Goal: Information Seeking & Learning: Learn about a topic

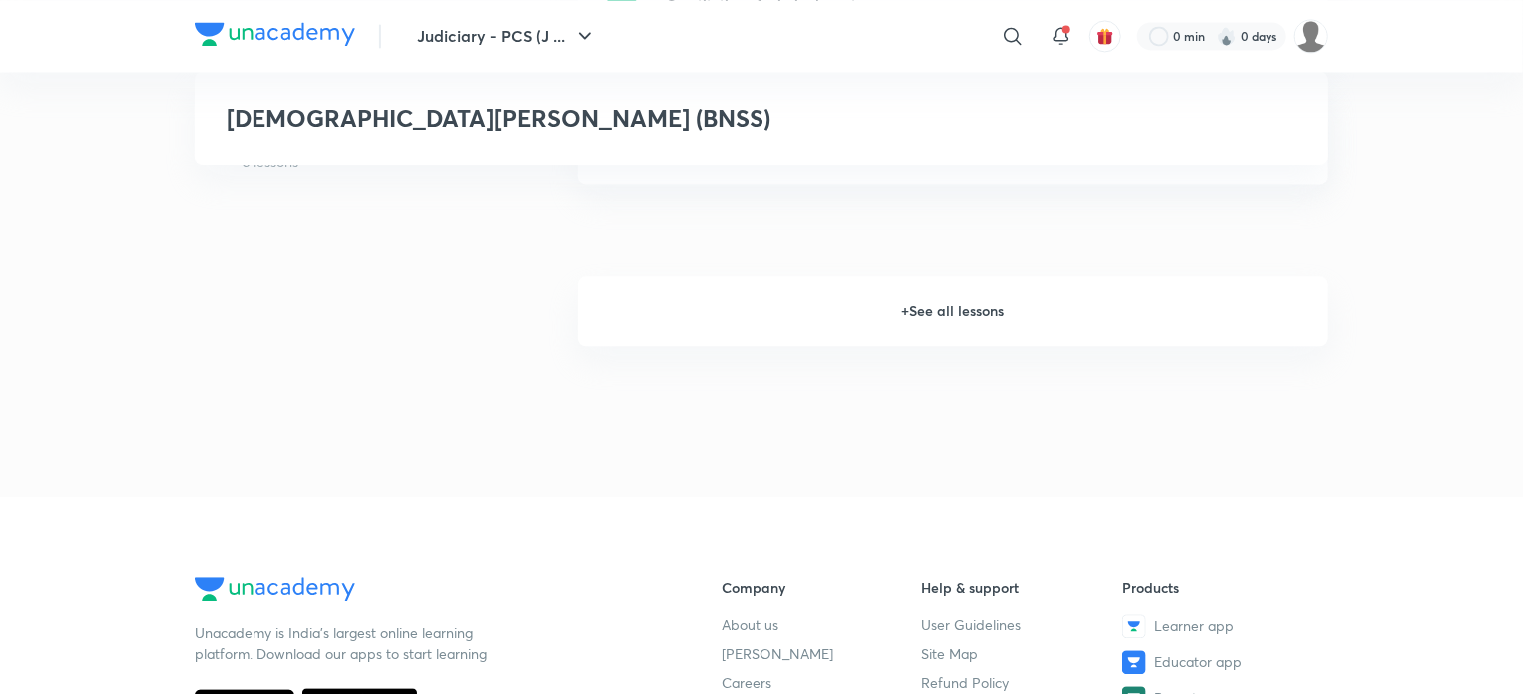
scroll to position [2000, 0]
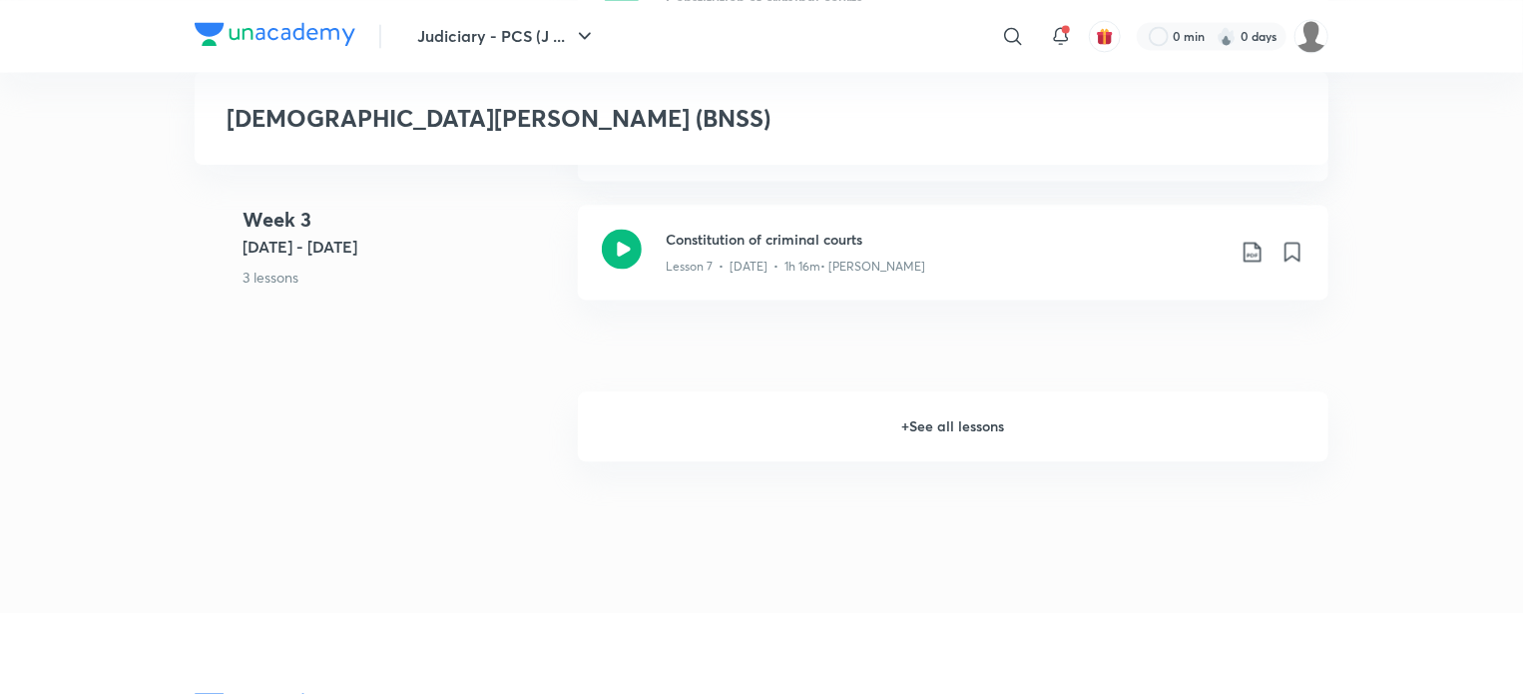
click at [977, 427] on h6 "+ See all lessons" at bounding box center [953, 426] width 751 height 70
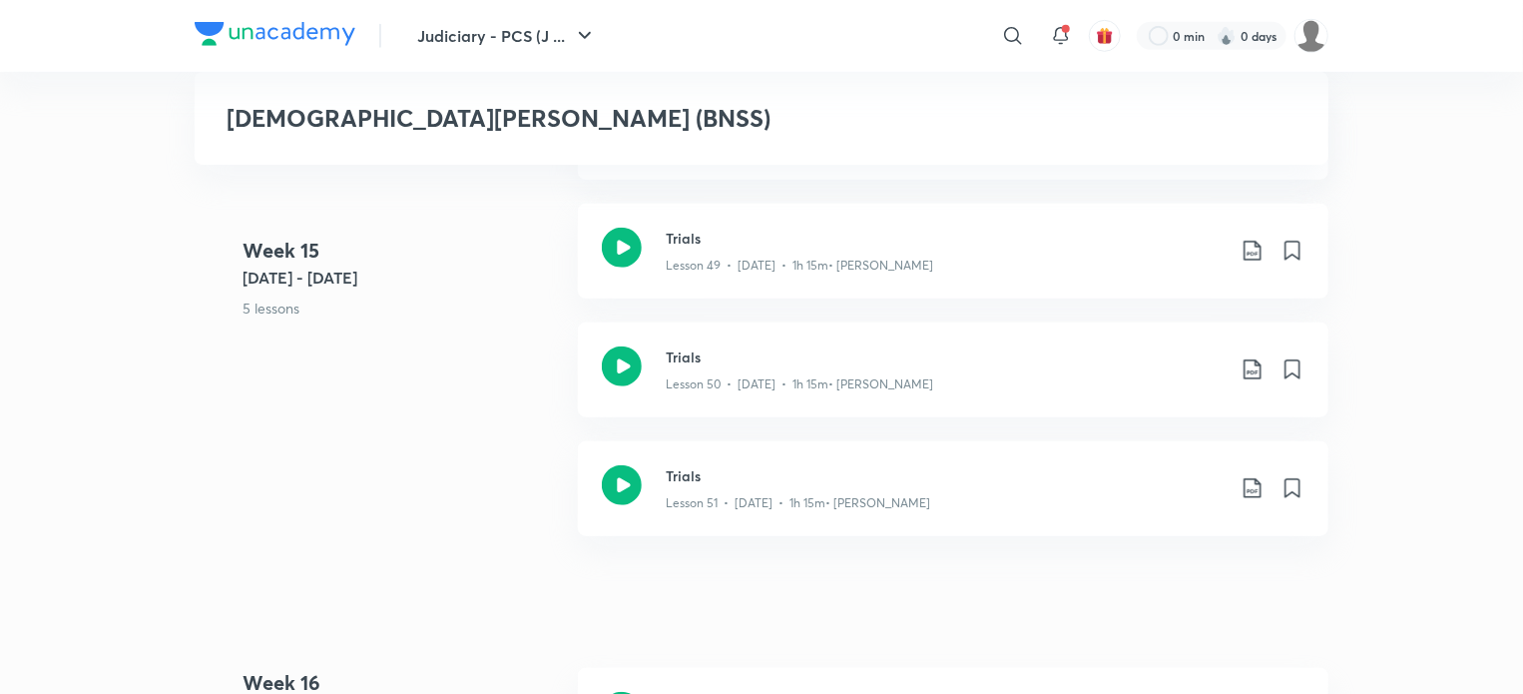
scroll to position [8289, 0]
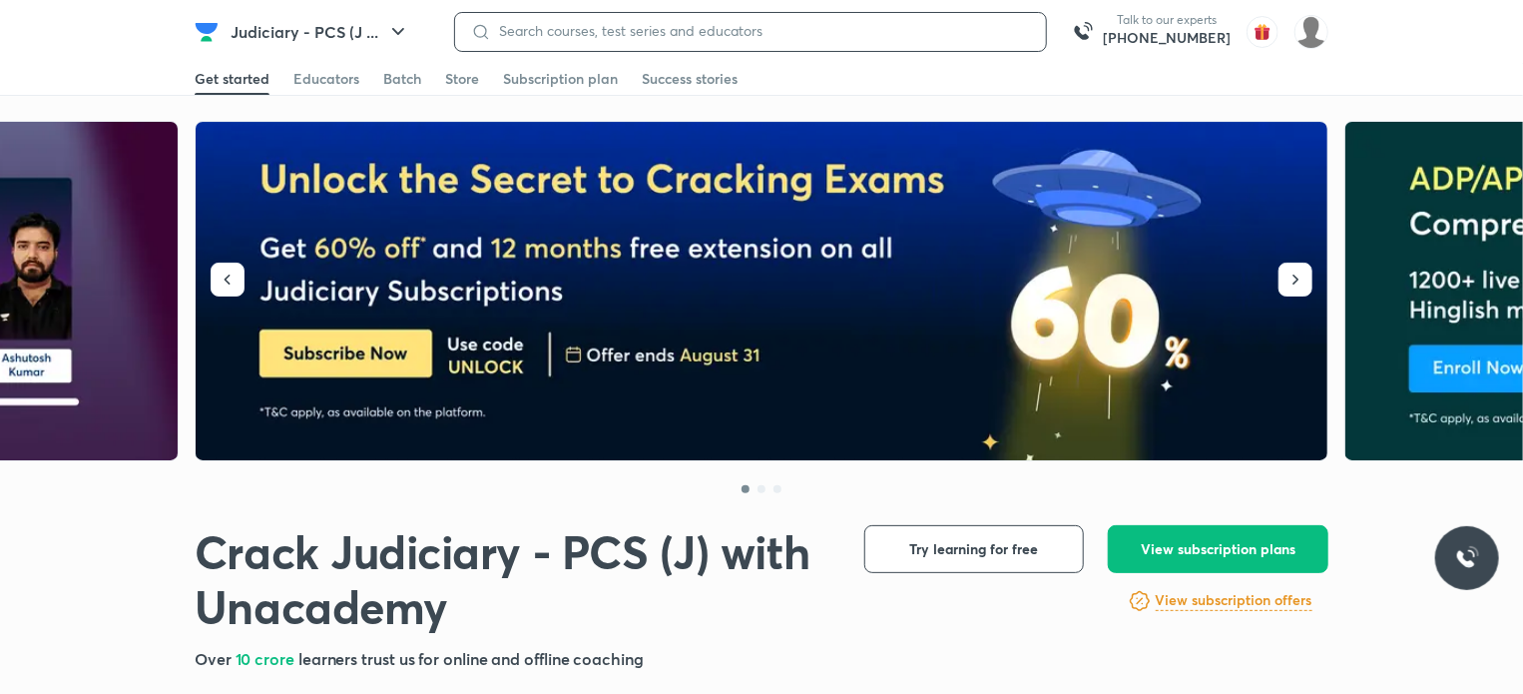
click at [1014, 31] on input at bounding box center [760, 31] width 539 height 16
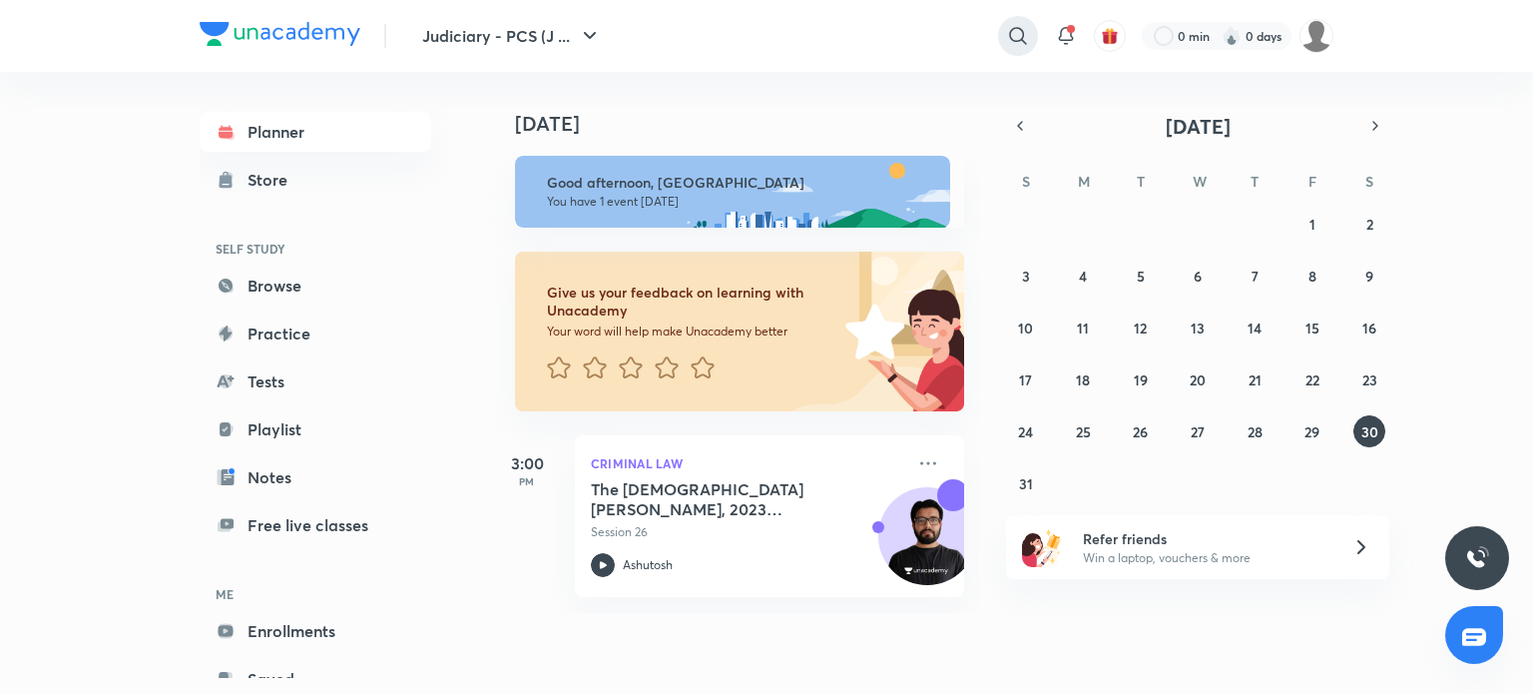
click at [1003, 35] on div at bounding box center [1018, 36] width 40 height 40
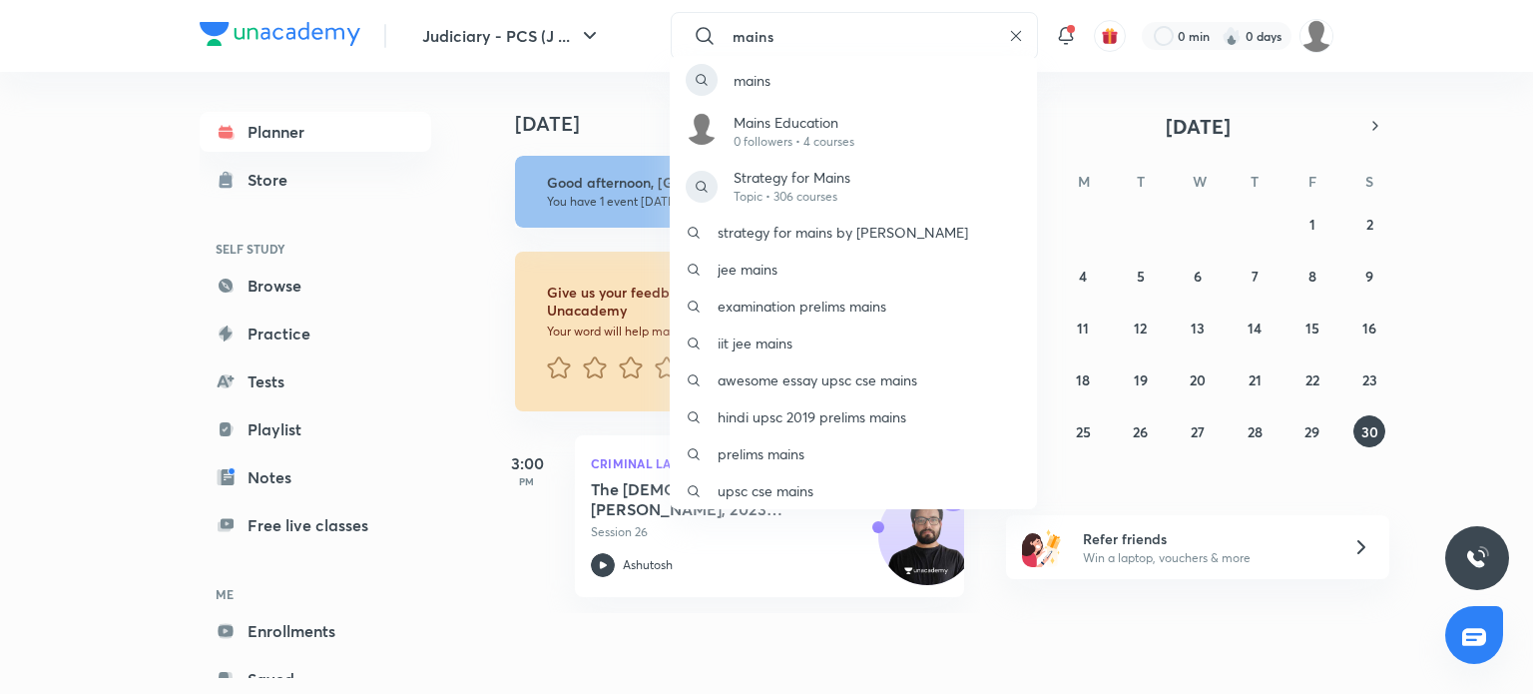
type input "mains"
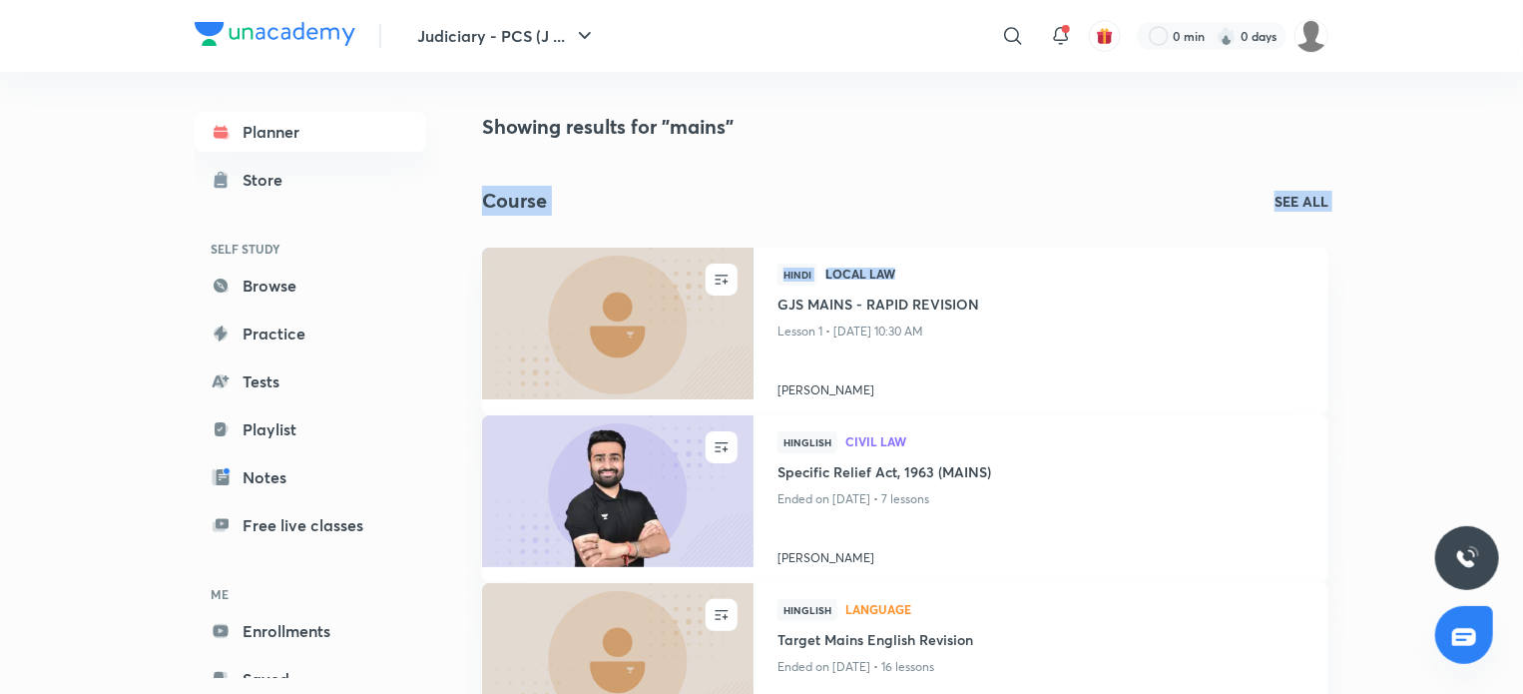
drag, startPoint x: 1522, startPoint y: 141, endPoint x: 1532, endPoint y: 174, distance: 34.4
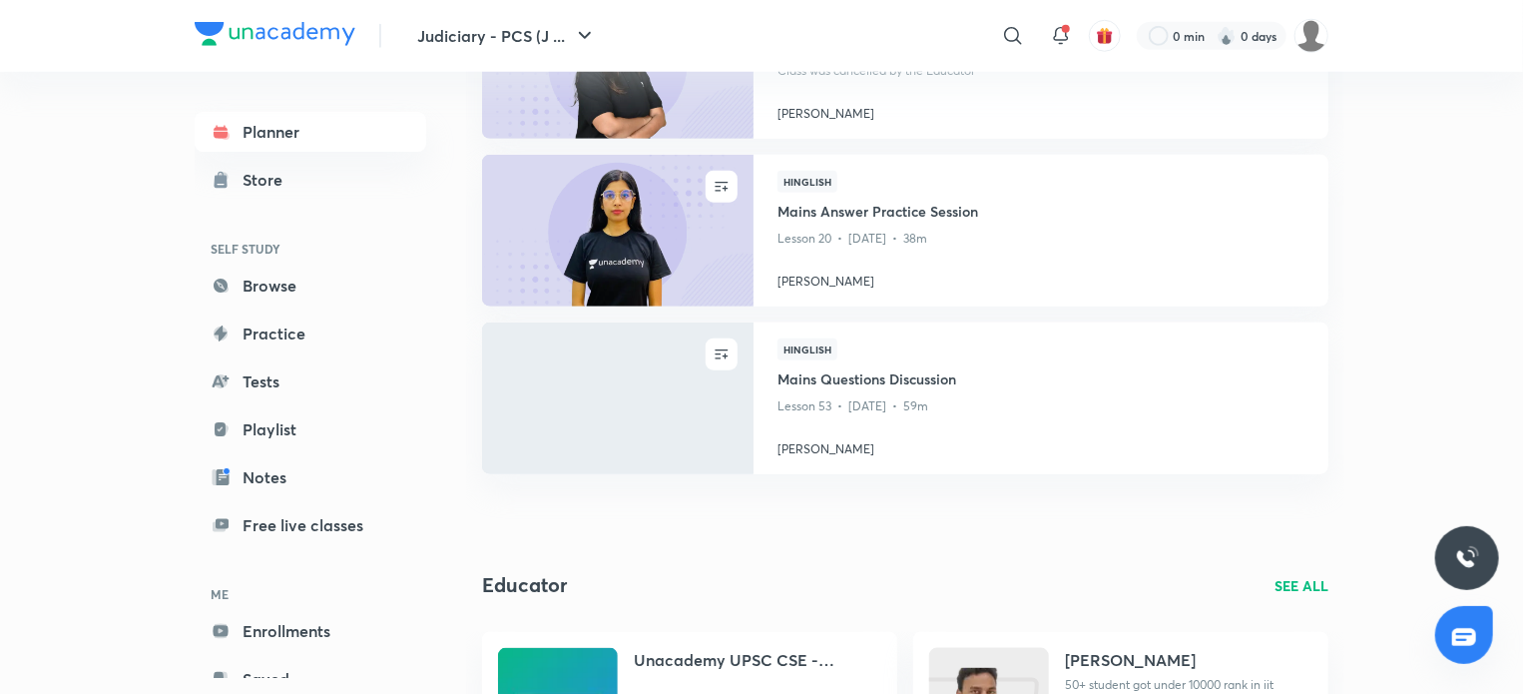
scroll to position [917, 0]
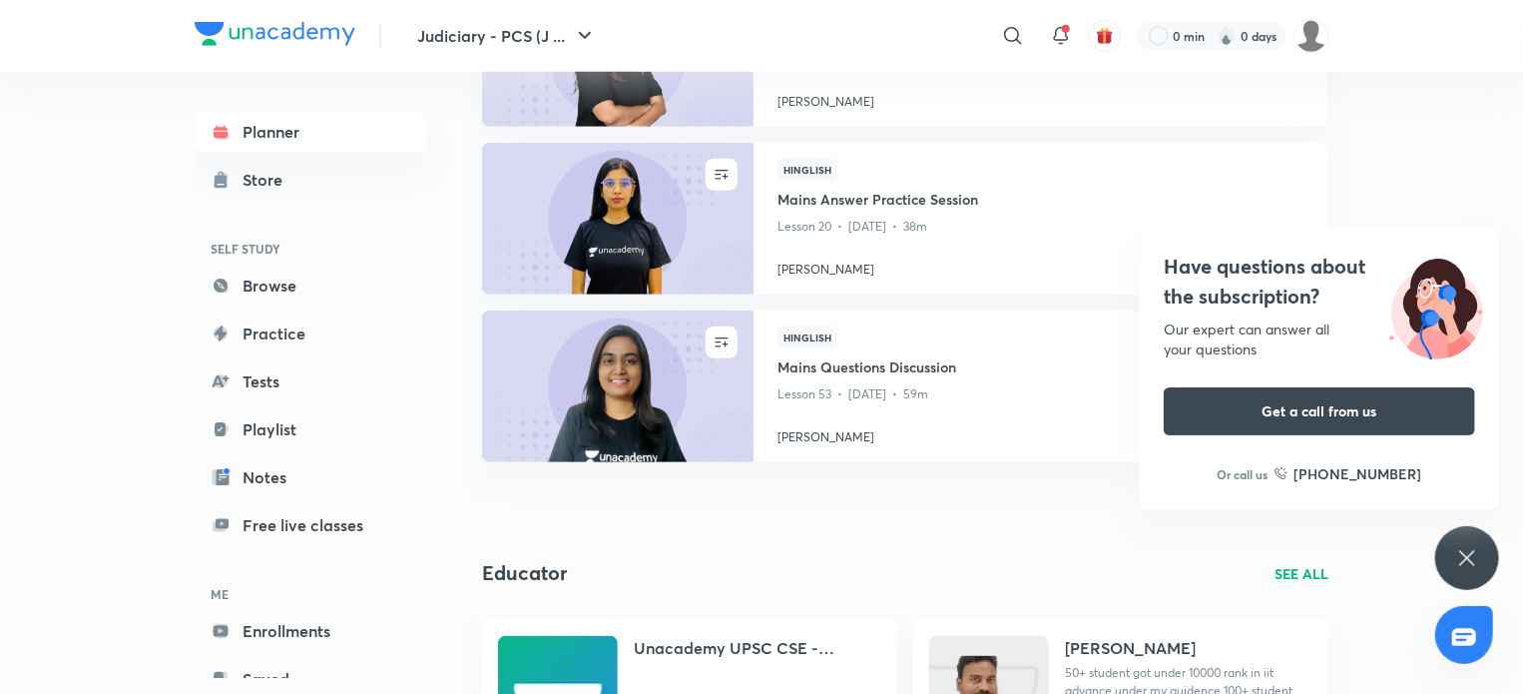
click at [1469, 550] on icon at bounding box center [1467, 558] width 24 height 24
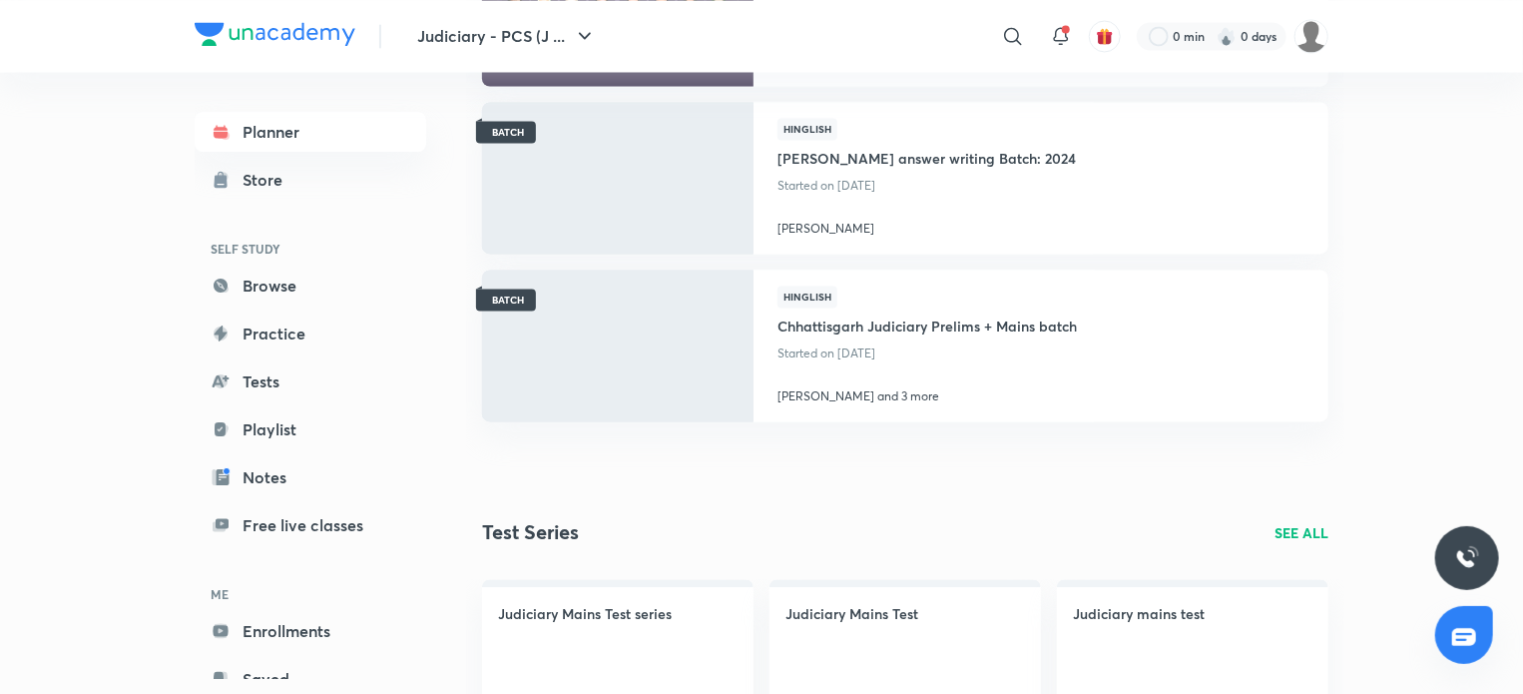
scroll to position [2047, 0]
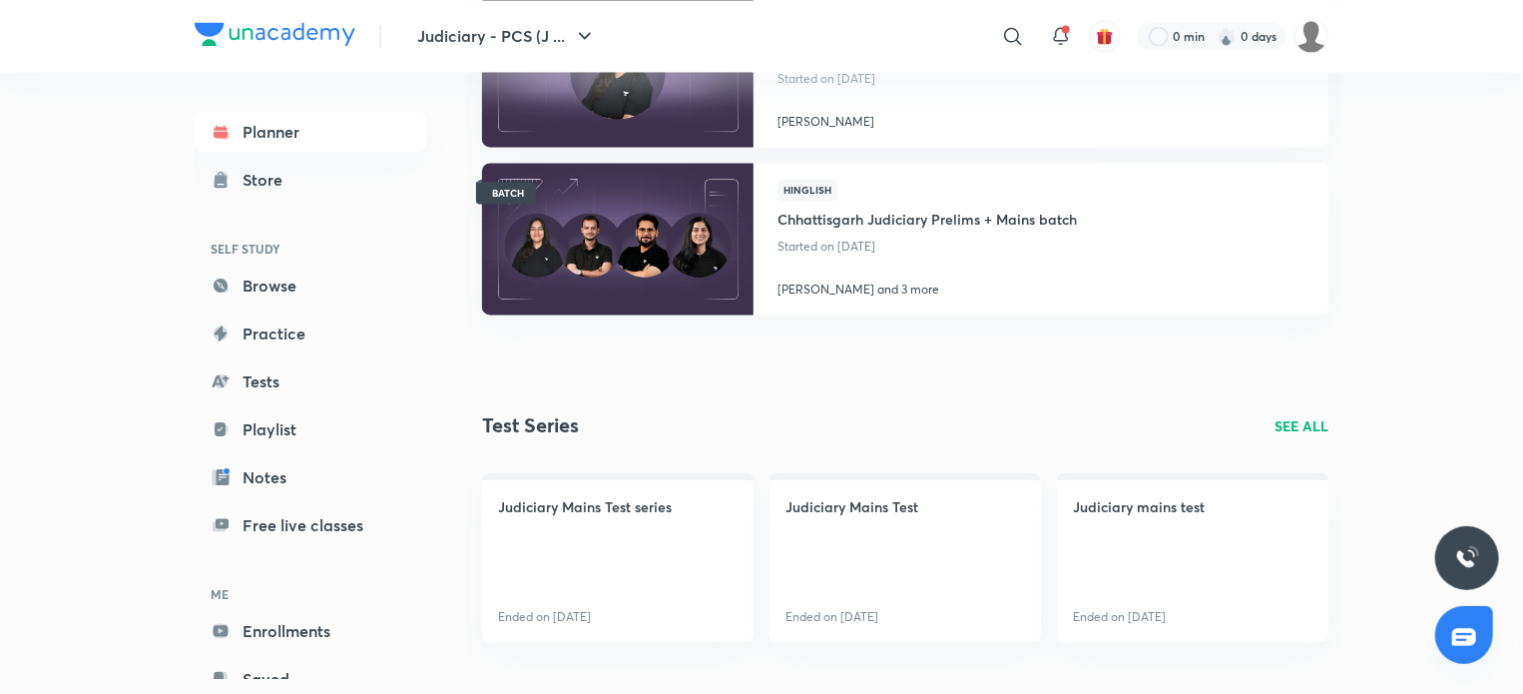
click at [1304, 419] on p "SEE ALL" at bounding box center [1302, 425] width 54 height 21
